Goal: Task Accomplishment & Management: Manage account settings

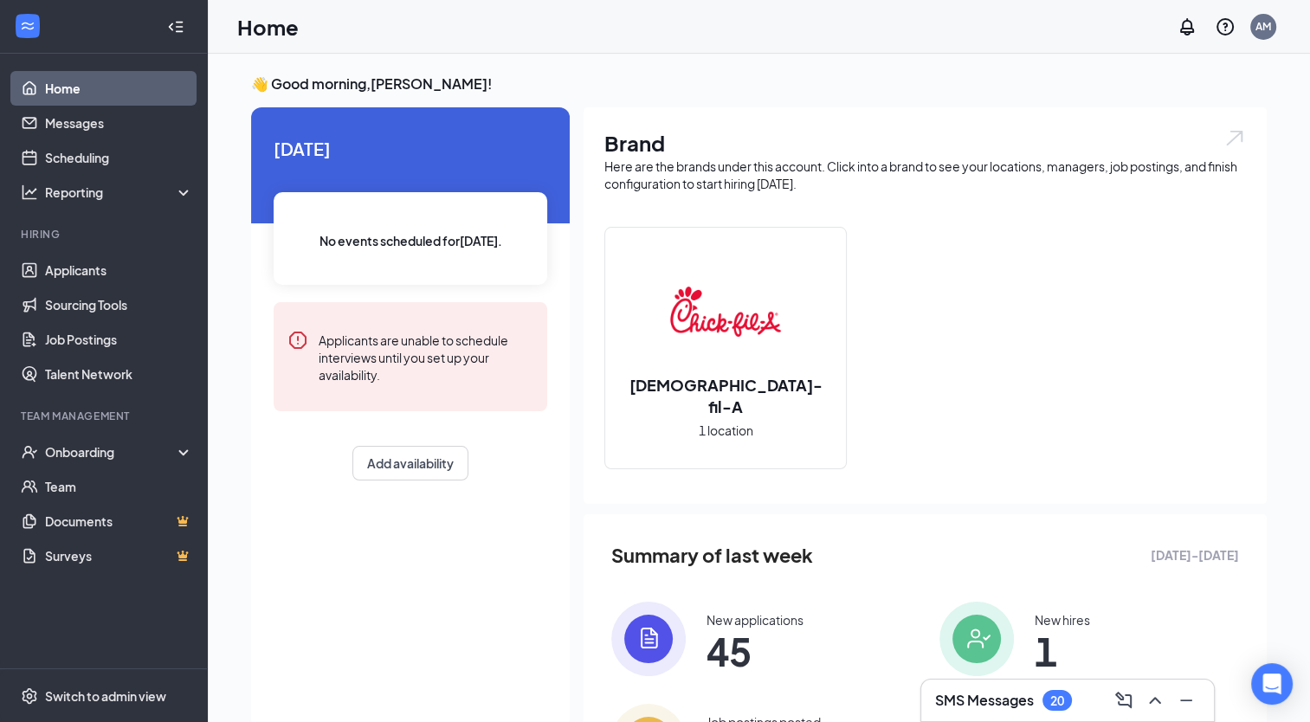
click at [868, 165] on div "Here are the brands under this account. Click into a brand to see your location…" at bounding box center [925, 175] width 642 height 35
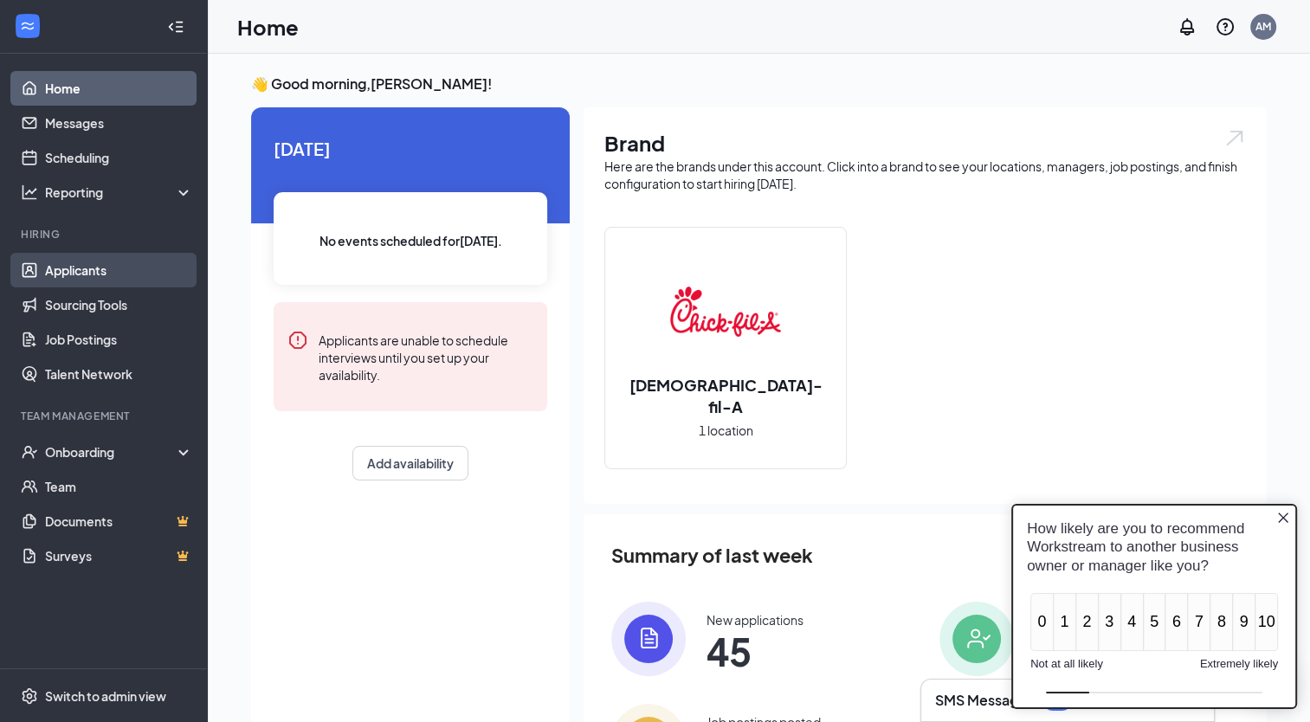
click at [70, 274] on link "Applicants" at bounding box center [119, 270] width 148 height 35
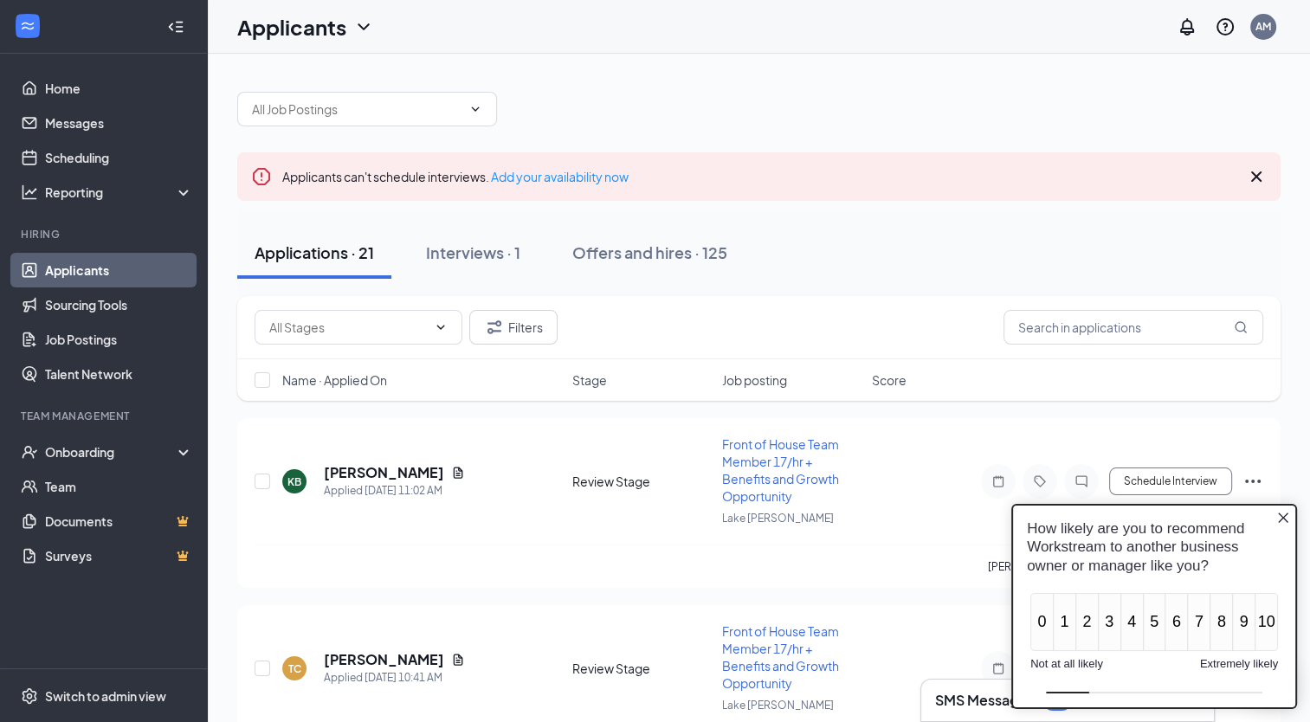
click at [1281, 521] on icon "Close button" at bounding box center [1283, 517] width 14 height 14
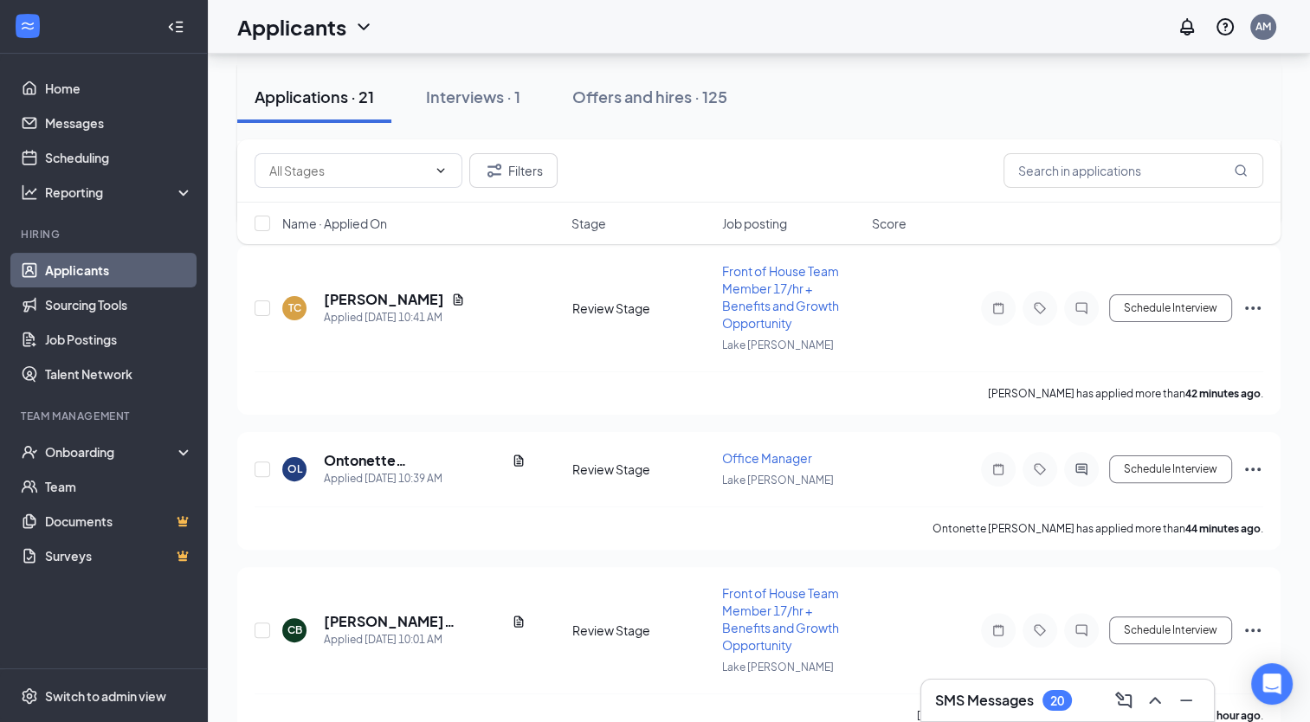
scroll to position [433, 0]
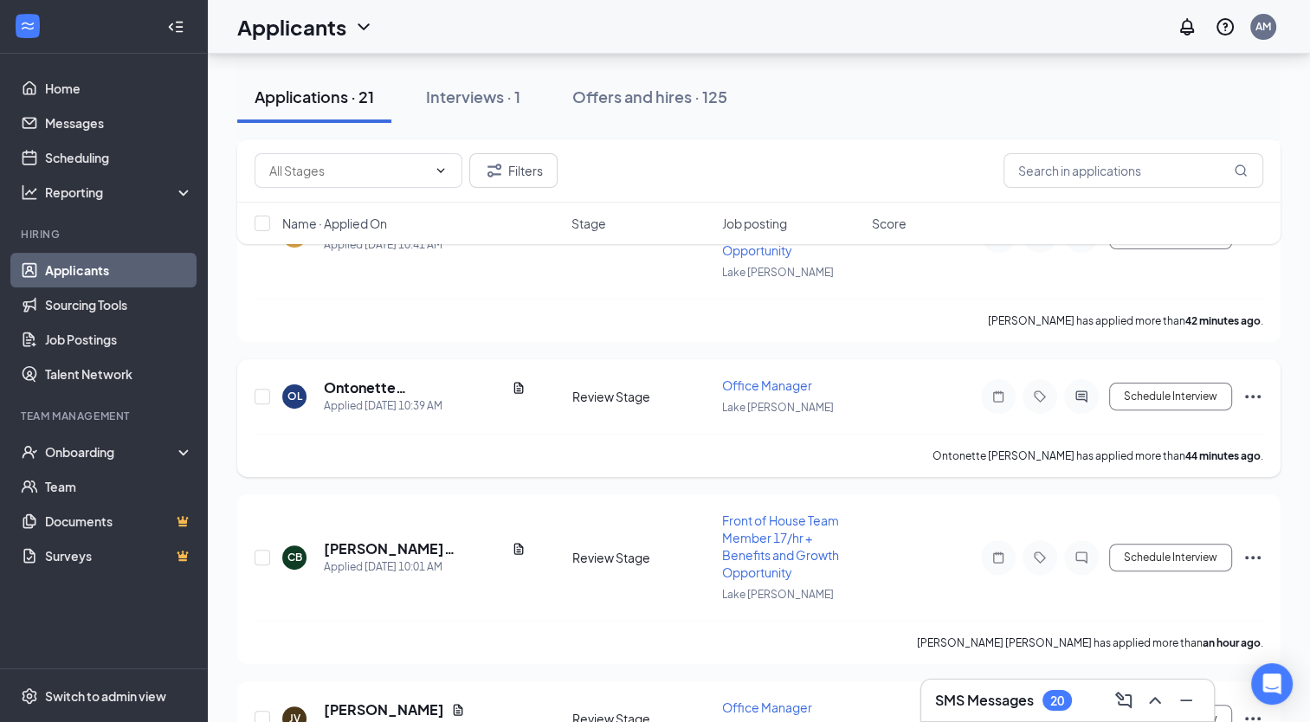
click at [783, 386] on span "Office Manager" at bounding box center [767, 385] width 90 height 16
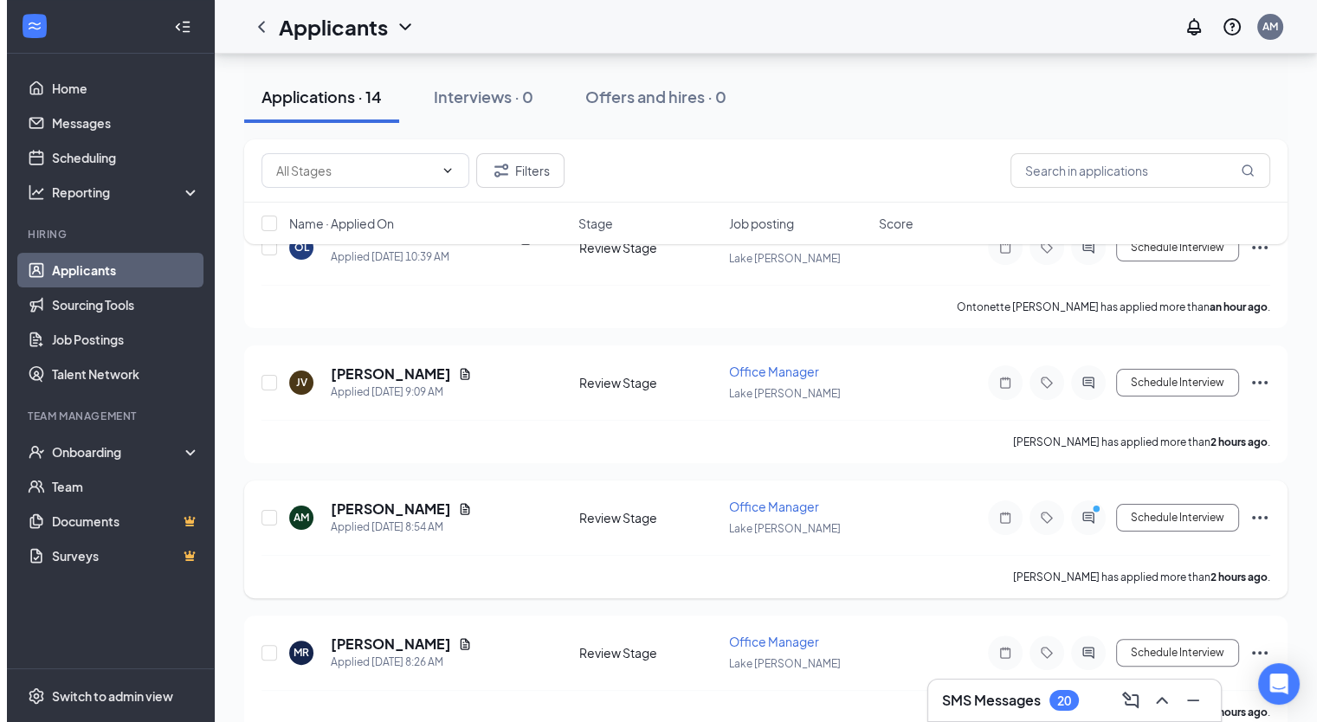
scroll to position [189, 0]
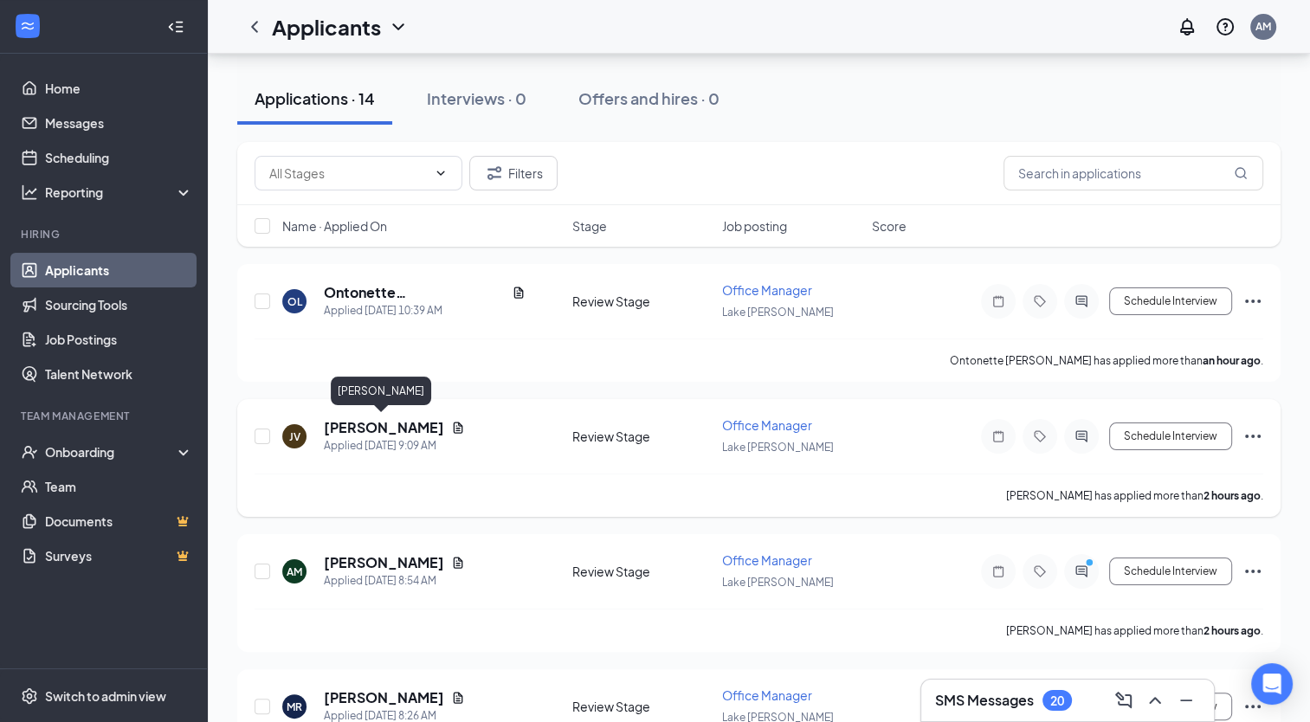
click at [391, 418] on h5 "[PERSON_NAME]" at bounding box center [384, 427] width 120 height 19
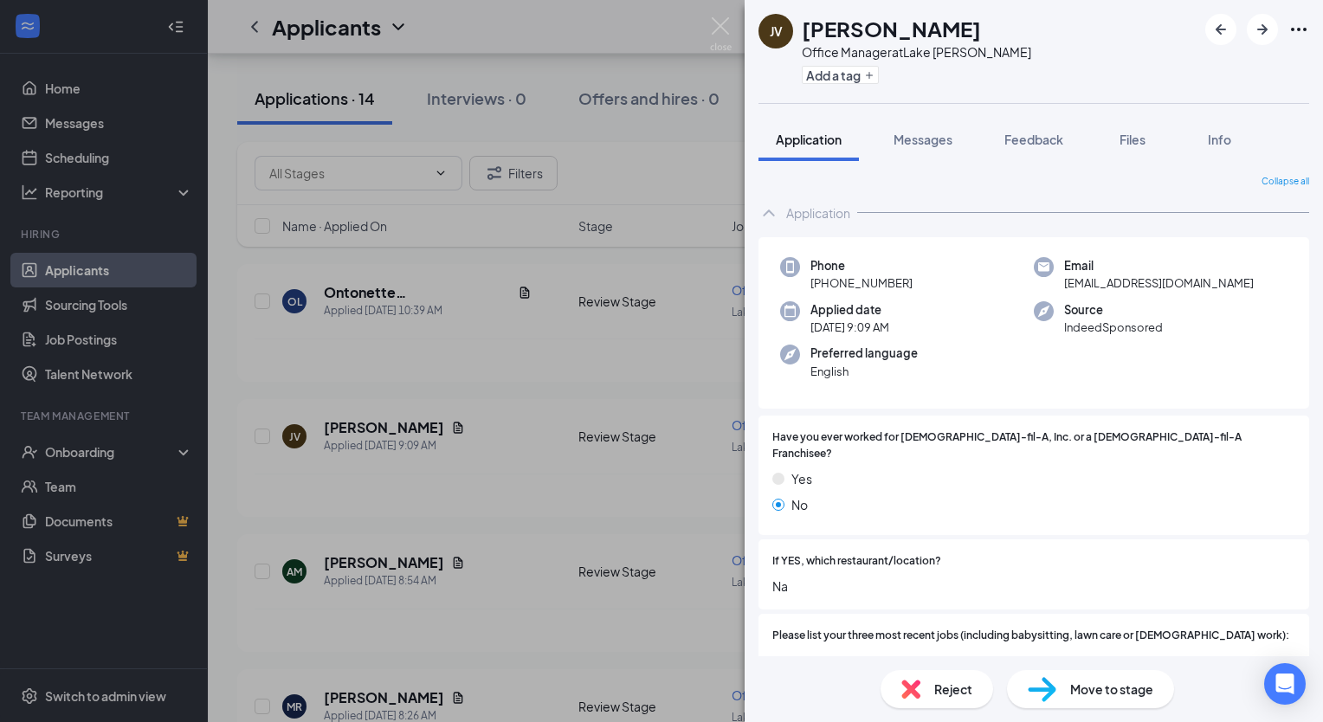
scroll to position [52, 0]
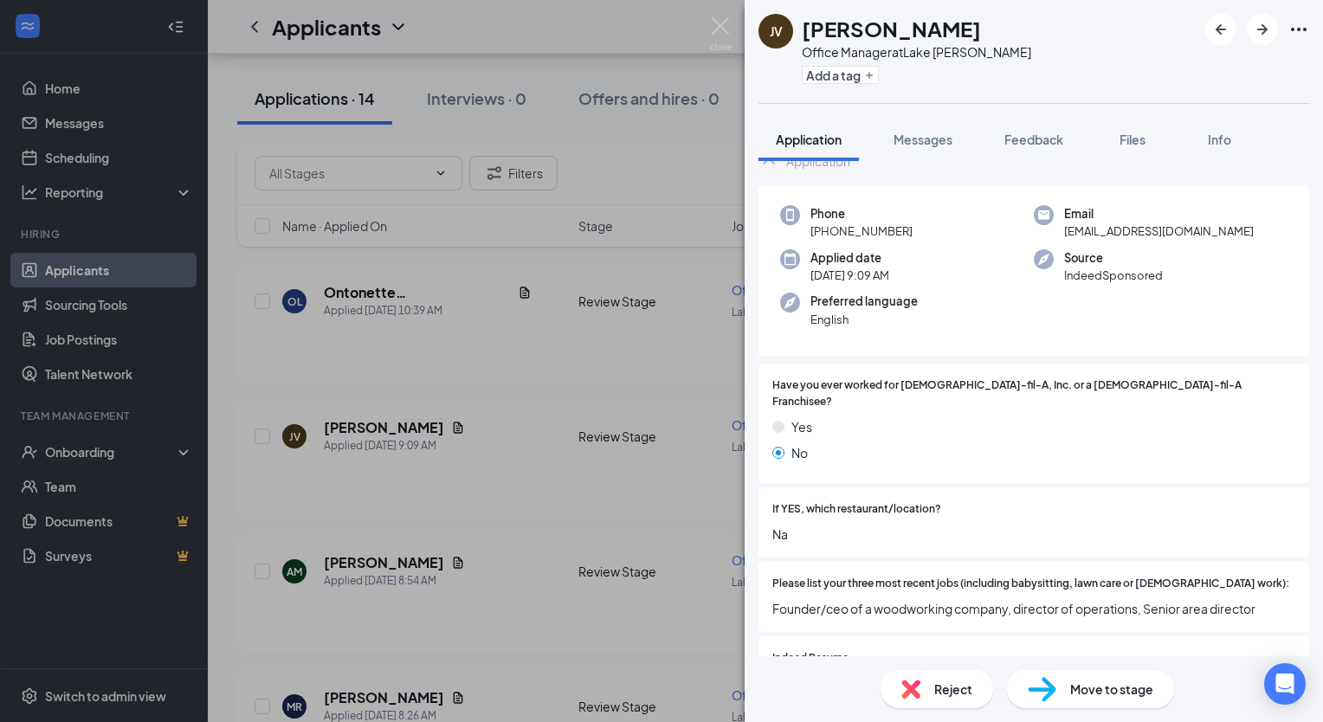
click at [481, 221] on div "JV [PERSON_NAME] Office Manager at [GEOGRAPHIC_DATA][PERSON_NAME] Add a tag App…" at bounding box center [661, 361] width 1323 height 722
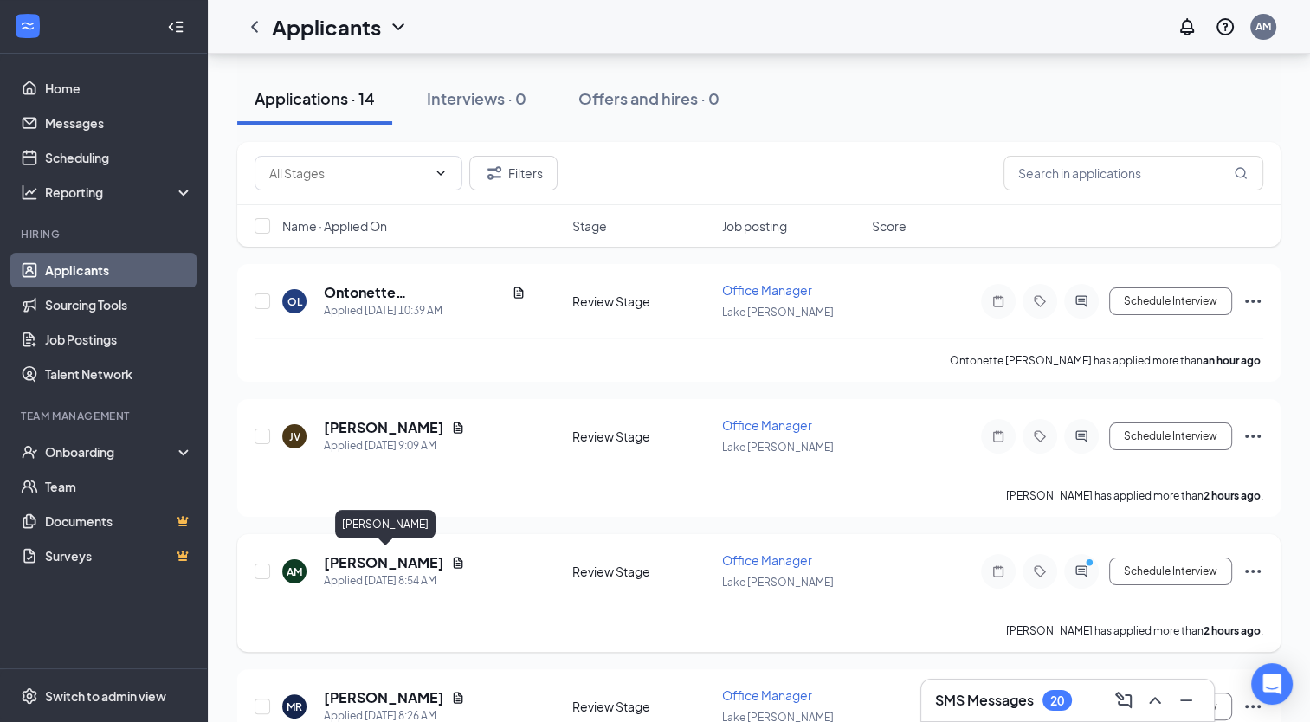
click at [376, 553] on h5 "[PERSON_NAME]" at bounding box center [384, 562] width 120 height 19
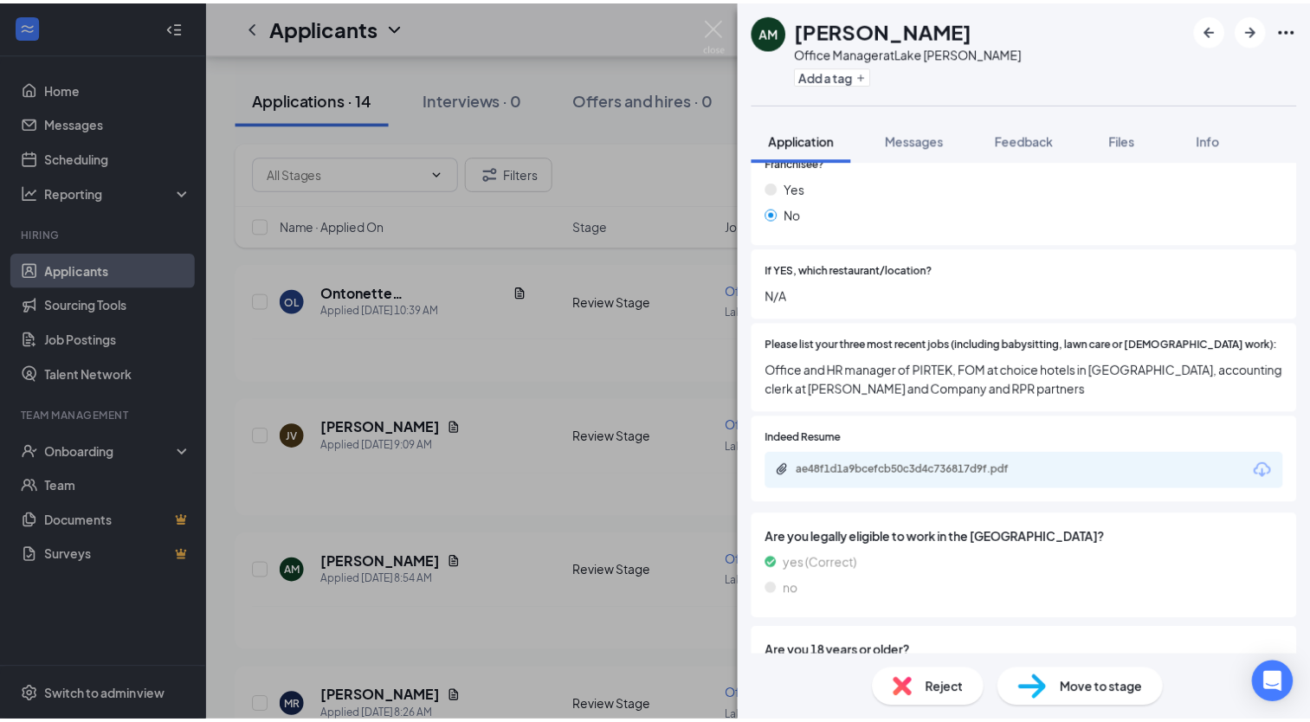
scroll to position [357, 0]
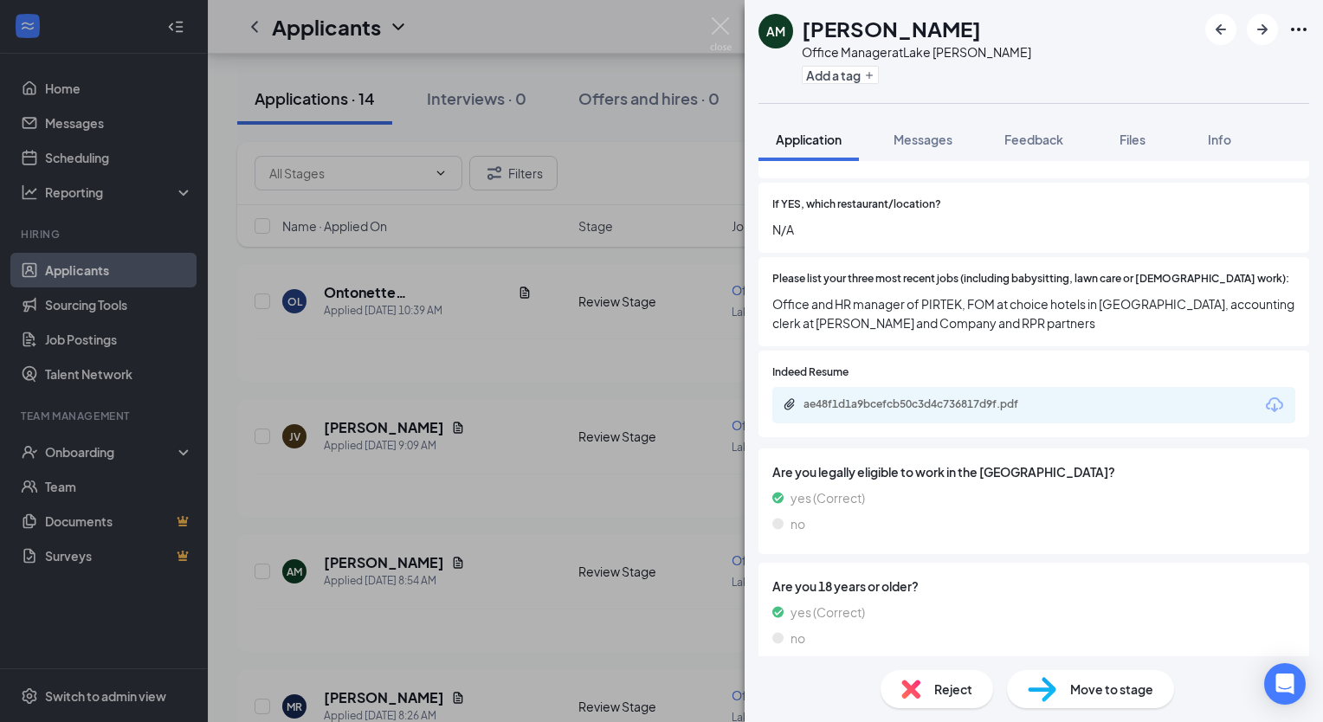
click at [617, 410] on div "AM [PERSON_NAME] Office Manager at [GEOGRAPHIC_DATA][PERSON_NAME] Add a tag App…" at bounding box center [661, 361] width 1323 height 722
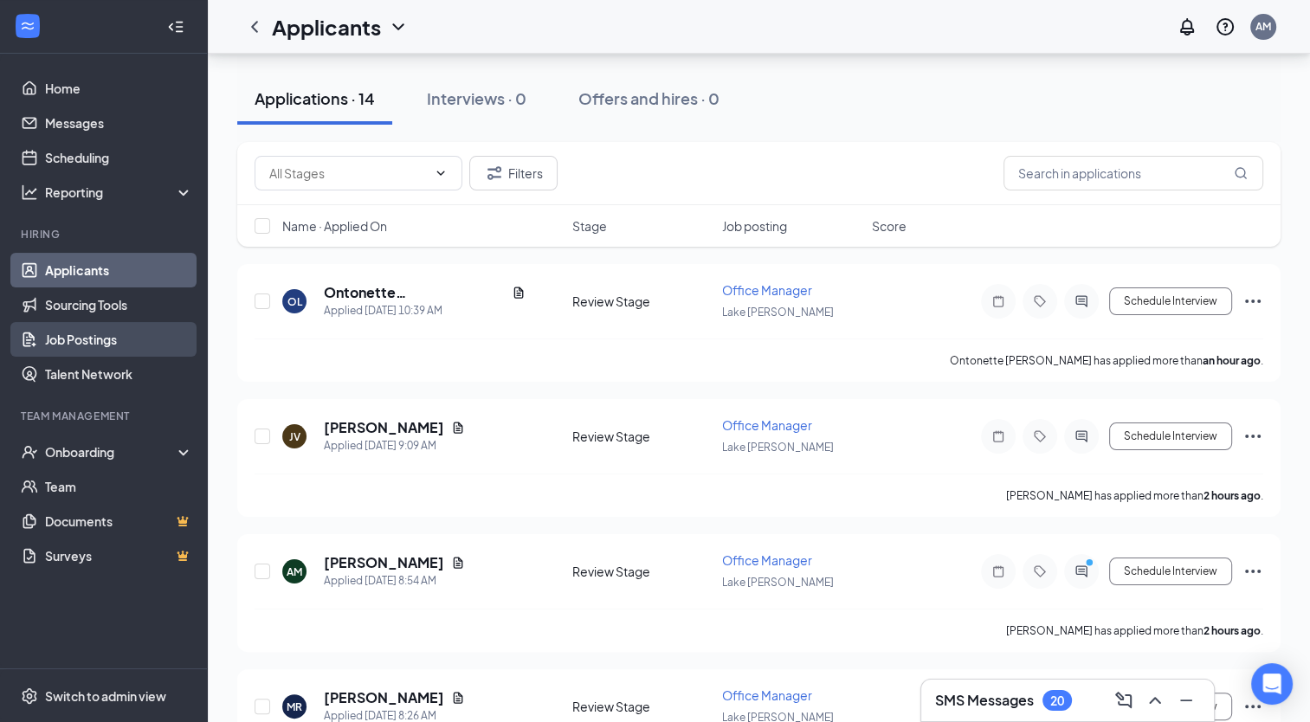
click at [76, 339] on link "Job Postings" at bounding box center [119, 339] width 148 height 35
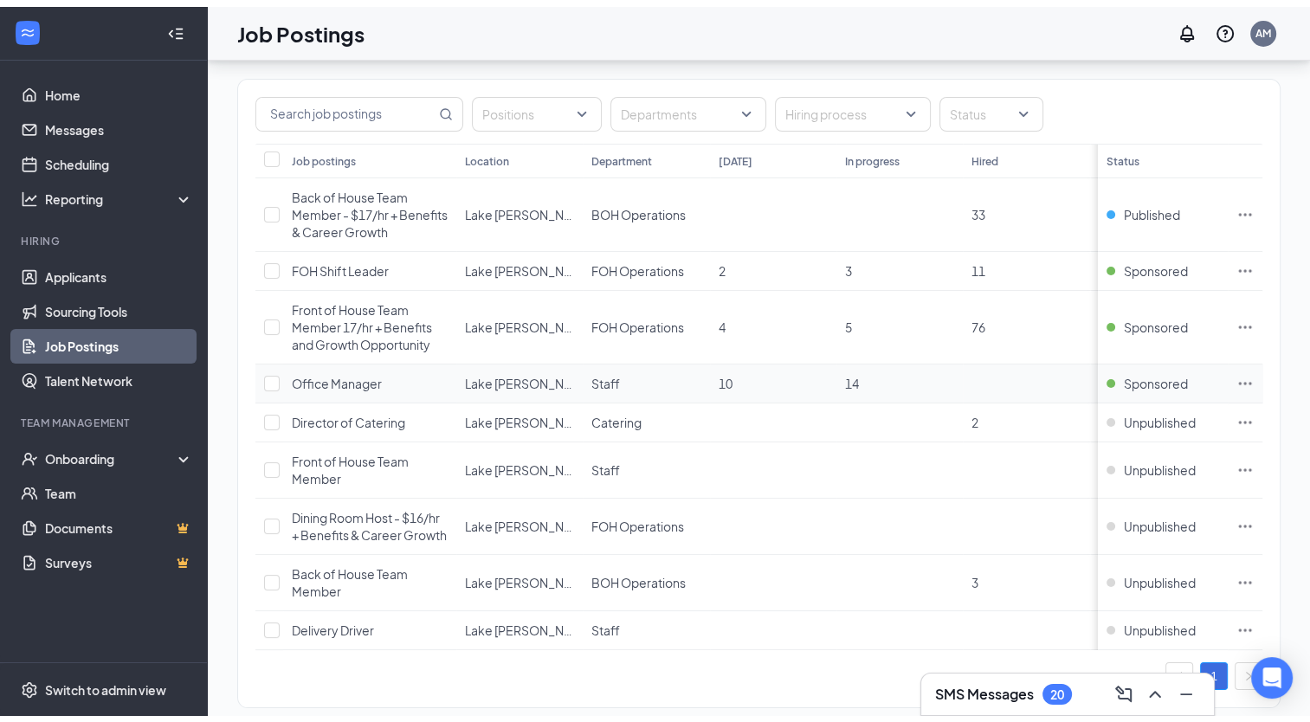
scroll to position [73, 0]
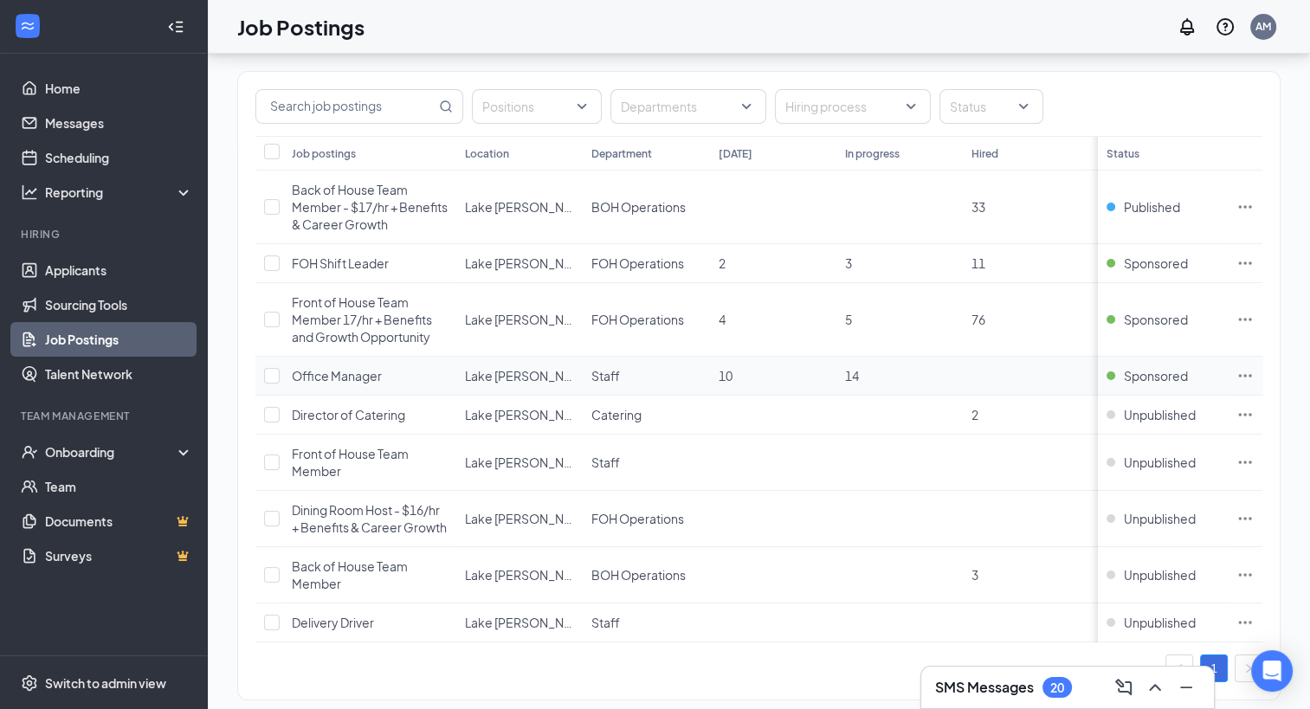
click at [343, 377] on span "Office Manager" at bounding box center [337, 376] width 90 height 16
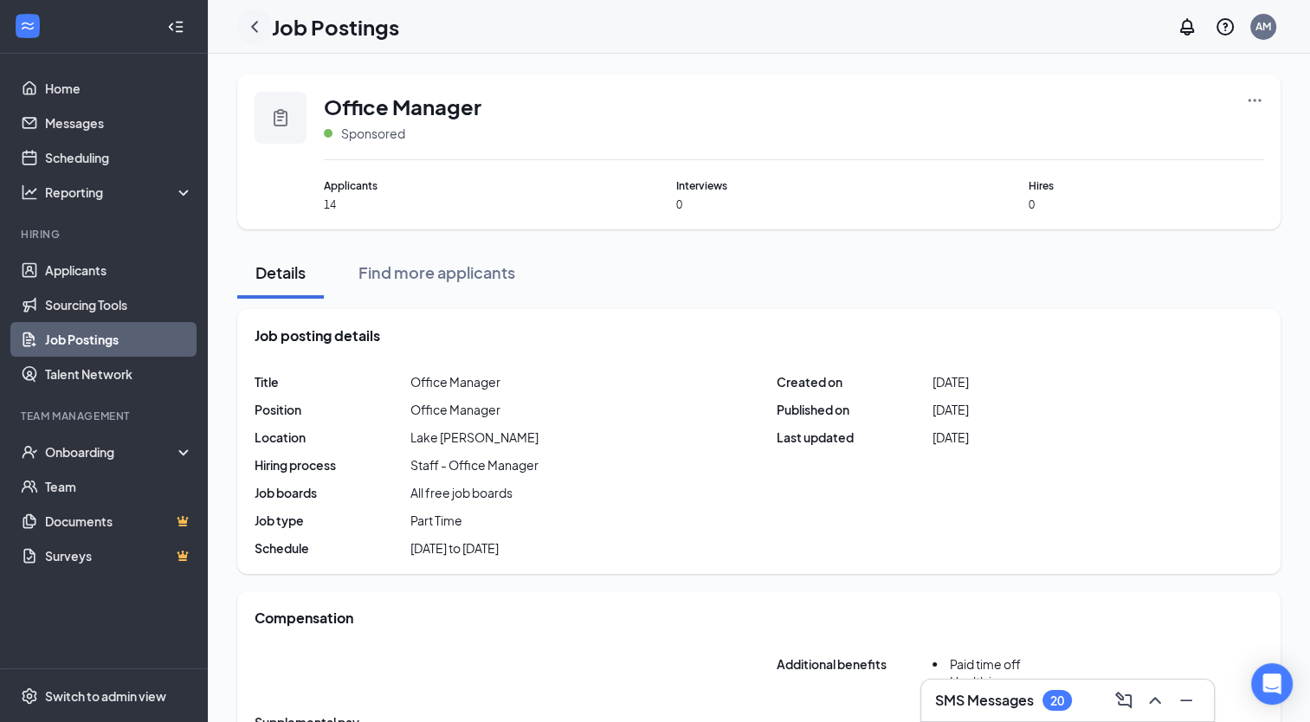
click at [261, 16] on icon "ChevronLeft" at bounding box center [254, 26] width 21 height 21
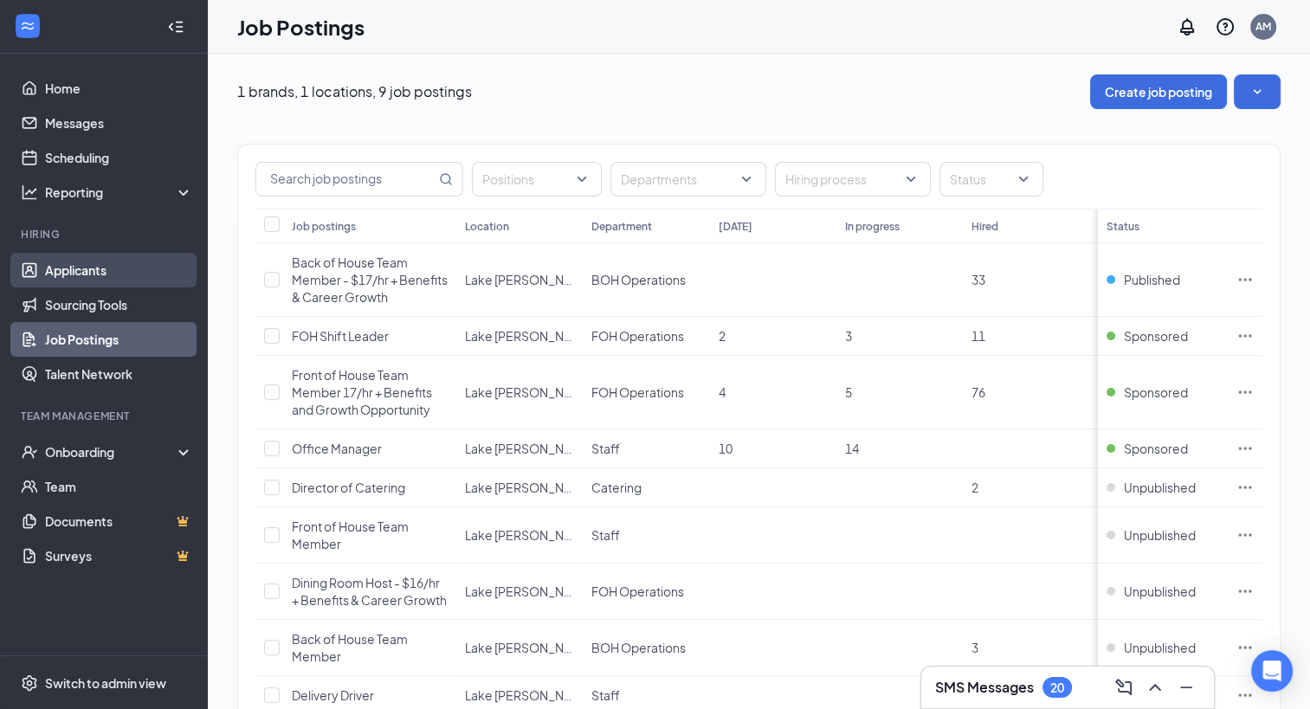
click at [94, 279] on link "Applicants" at bounding box center [119, 270] width 148 height 35
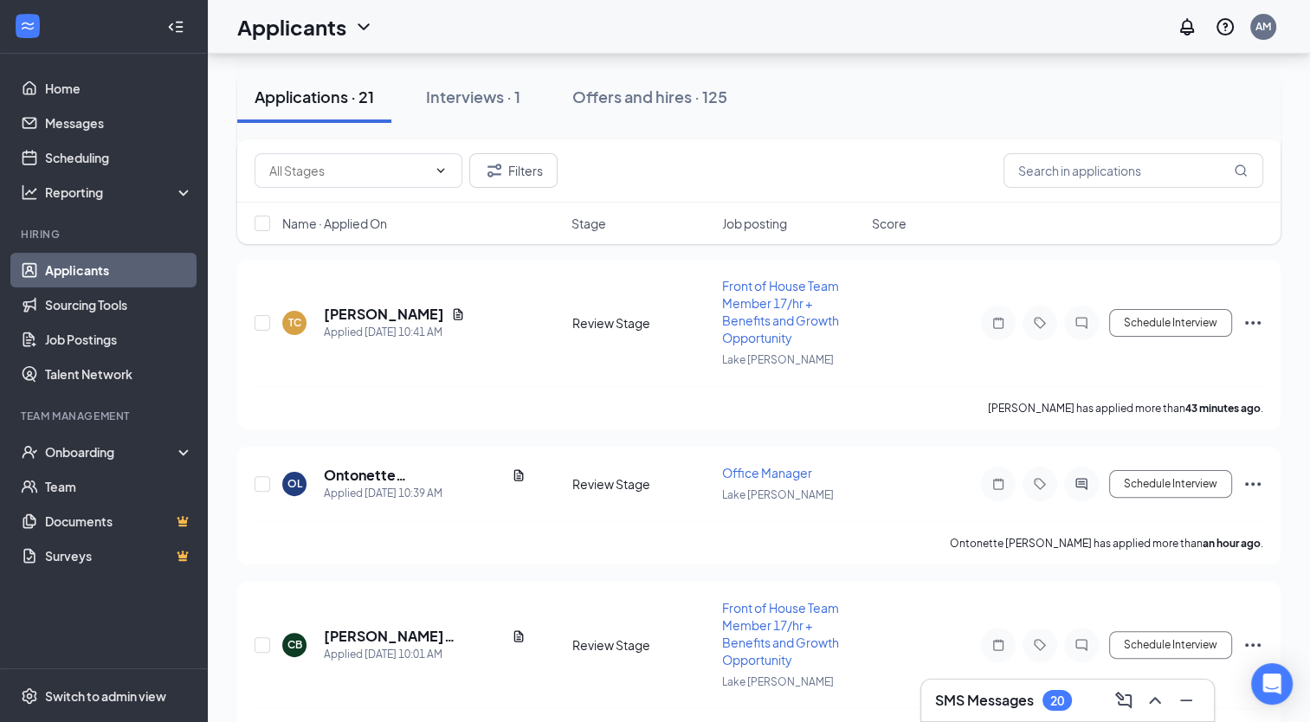
scroll to position [448, 0]
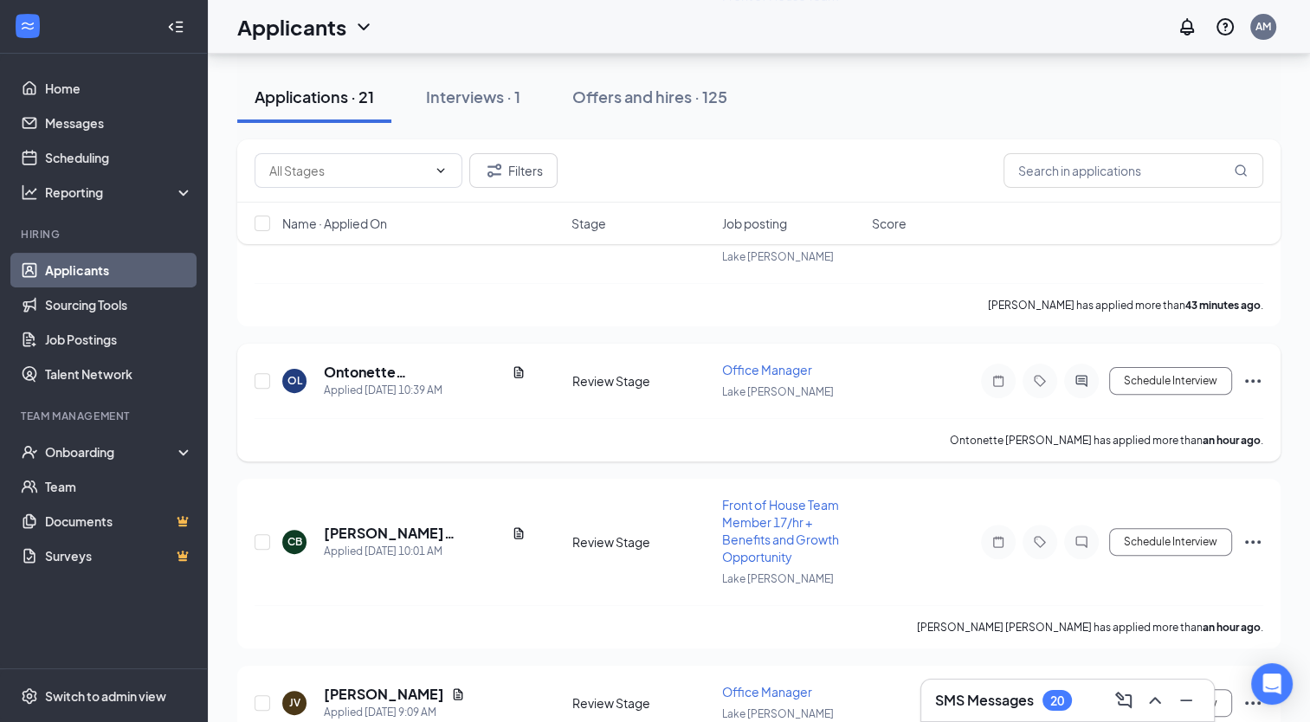
click at [788, 363] on span "Office Manager" at bounding box center [767, 370] width 90 height 16
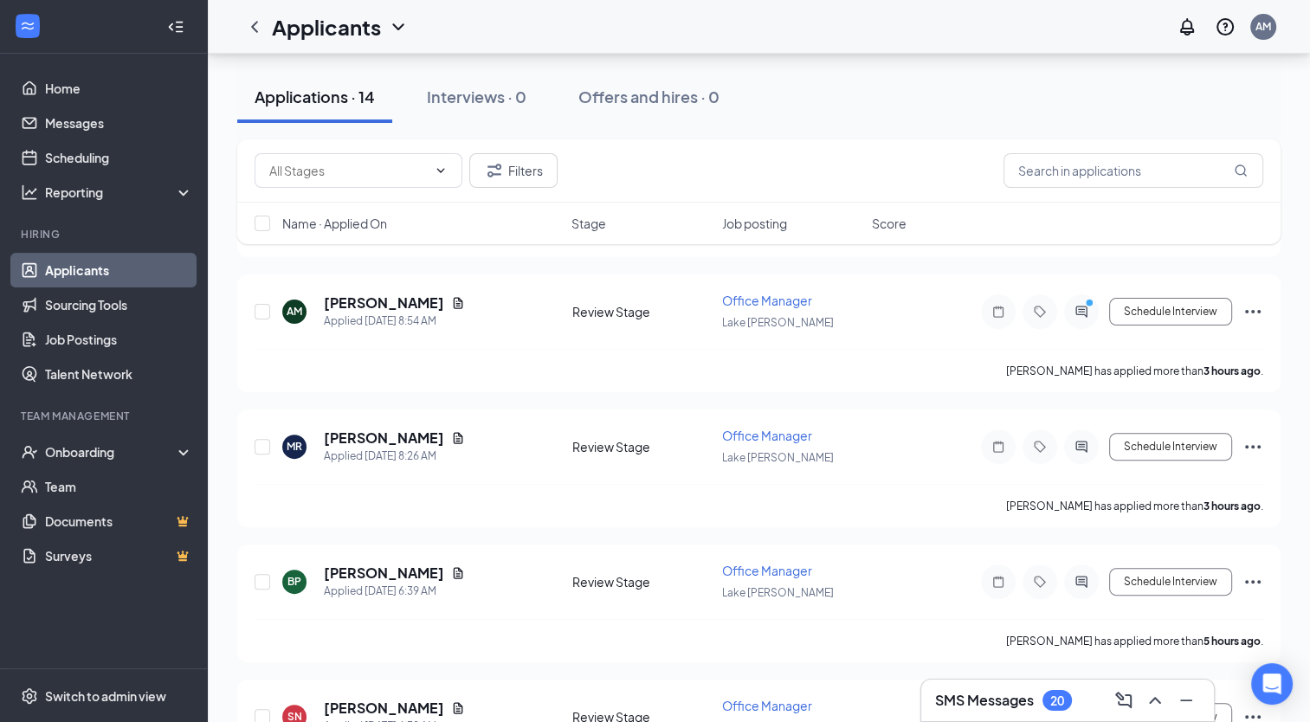
click at [52, 264] on link "Applicants" at bounding box center [119, 270] width 148 height 35
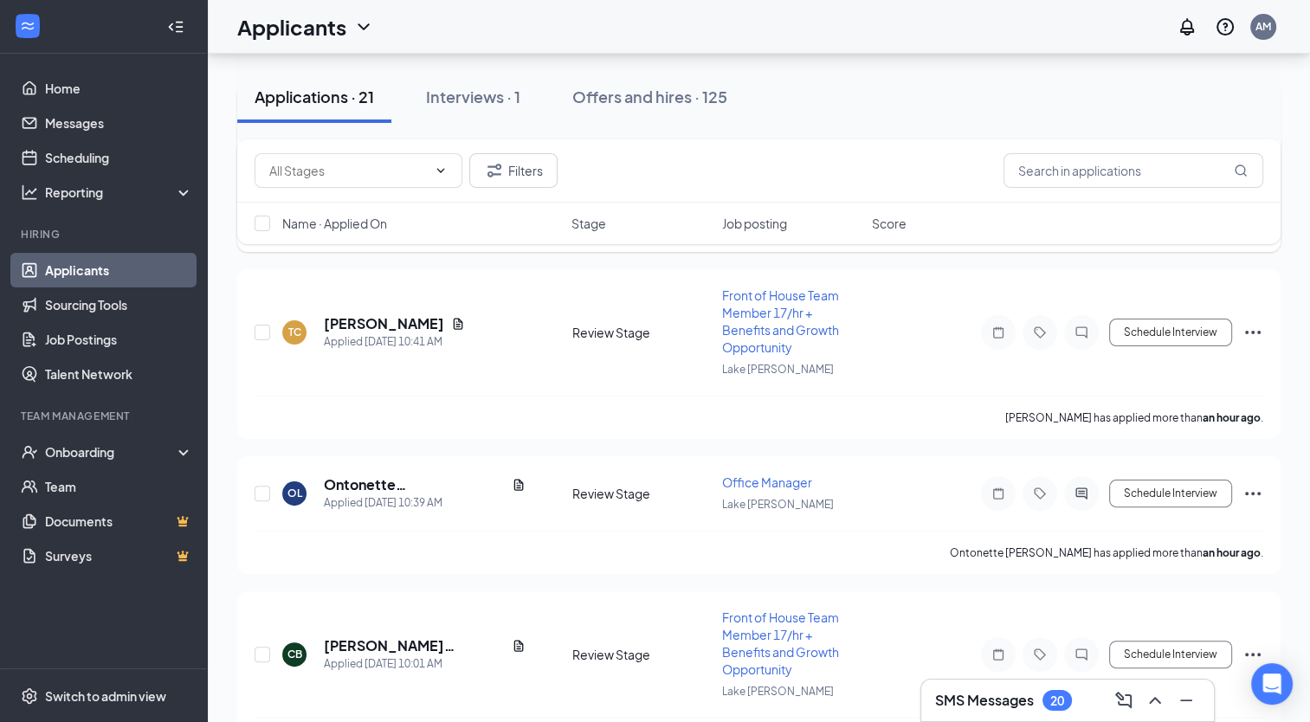
scroll to position [339, 0]
click at [779, 472] on span "Office Manager" at bounding box center [767, 480] width 90 height 16
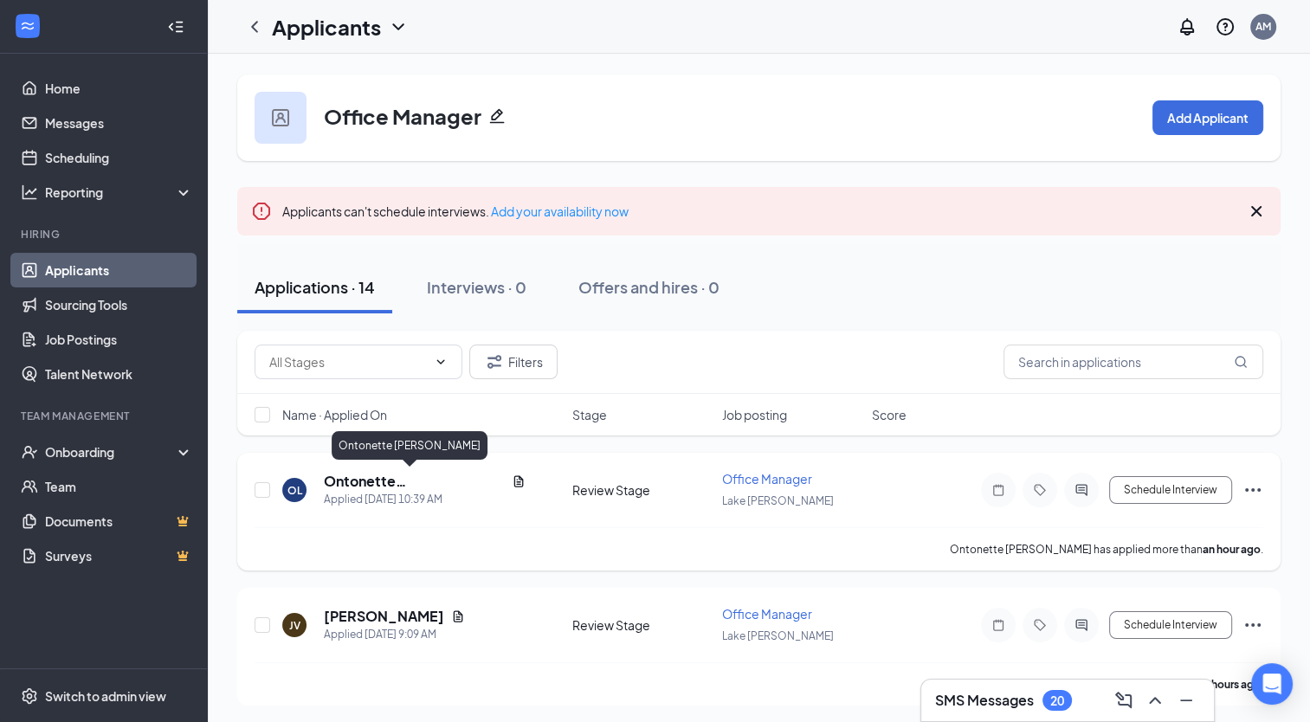
click at [372, 480] on h5 "Ontonette [PERSON_NAME]" at bounding box center [414, 481] width 181 height 19
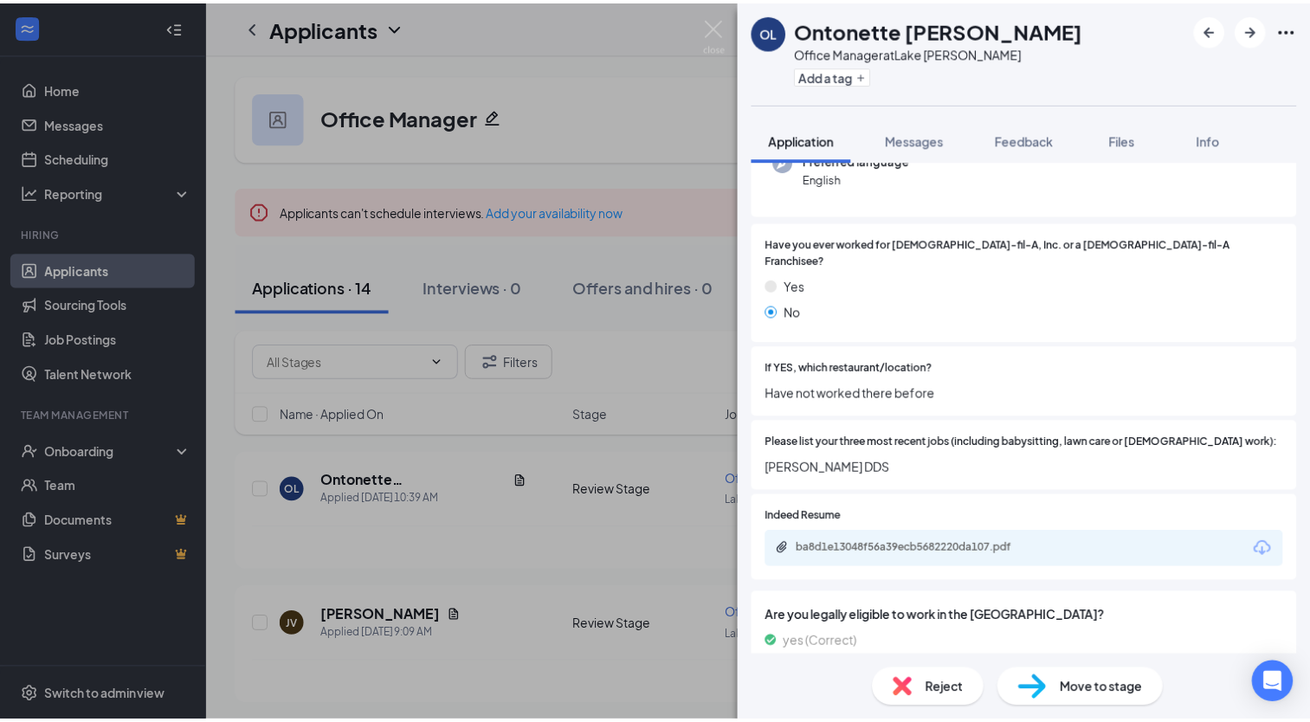
scroll to position [197, 0]
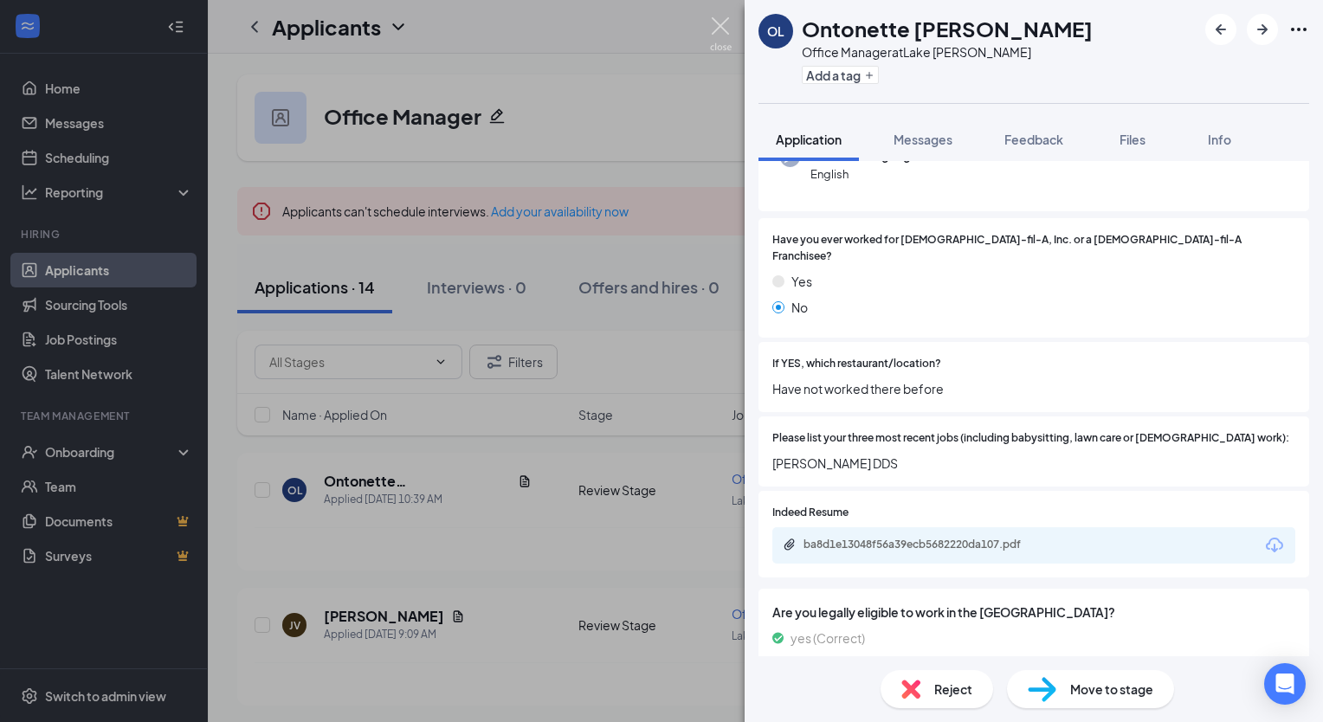
click at [717, 22] on img at bounding box center [721, 34] width 22 height 34
